Goal: Book appointment/travel/reservation

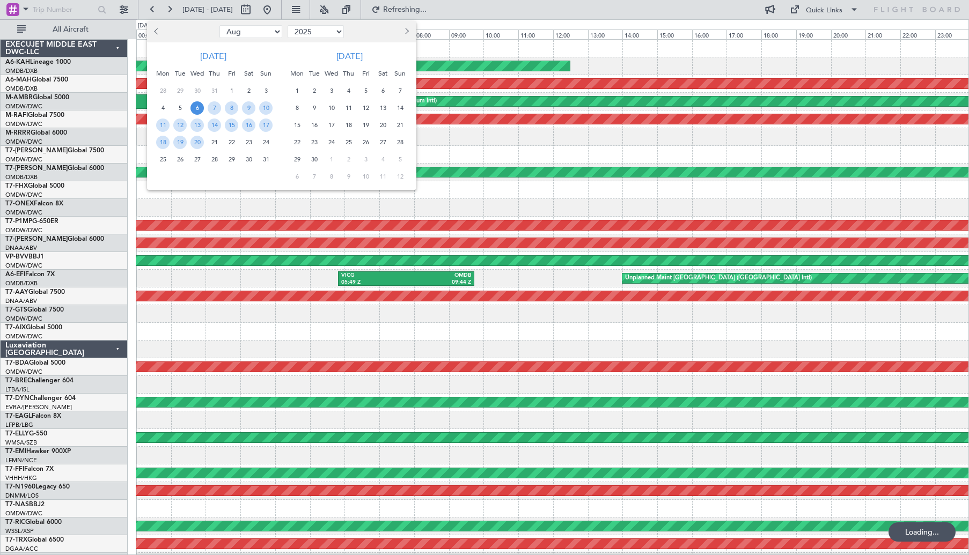
select select "8"
select select "2025"
click at [163, 34] on div at bounding box center [182, 31] width 70 height 17
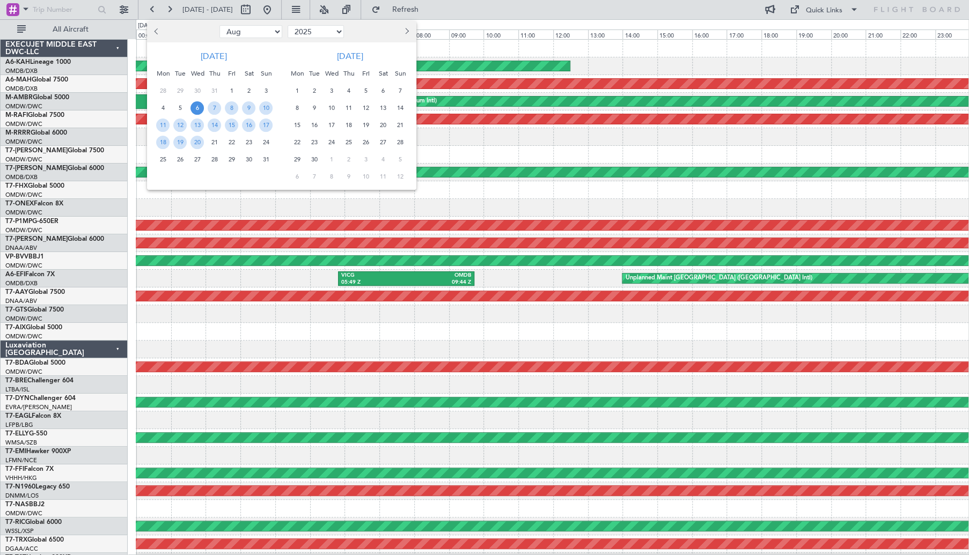
click at [163, 34] on div at bounding box center [182, 31] width 70 height 17
click at [160, 34] on button "Previous month" at bounding box center [157, 31] width 12 height 17
select select "5"
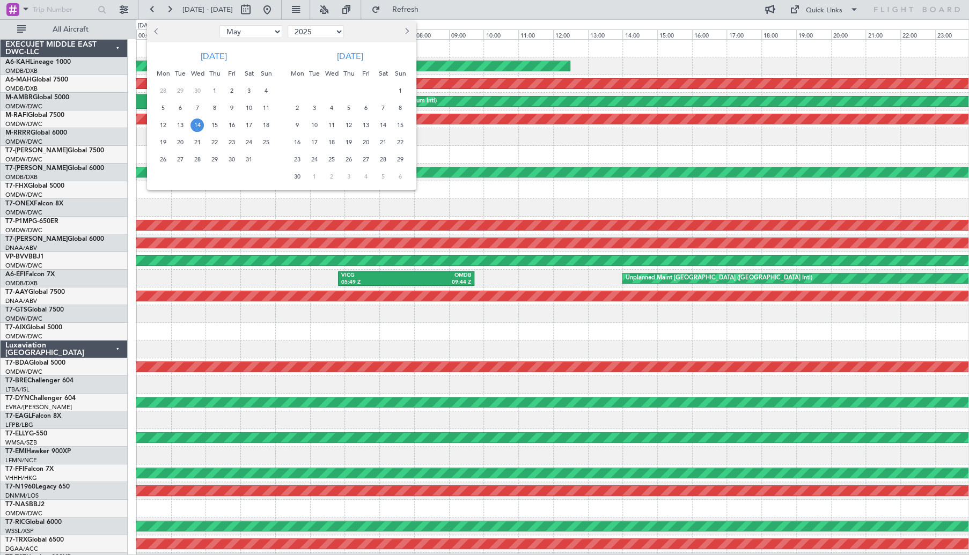
click at [202, 122] on span "14" at bounding box center [197, 125] width 13 height 13
